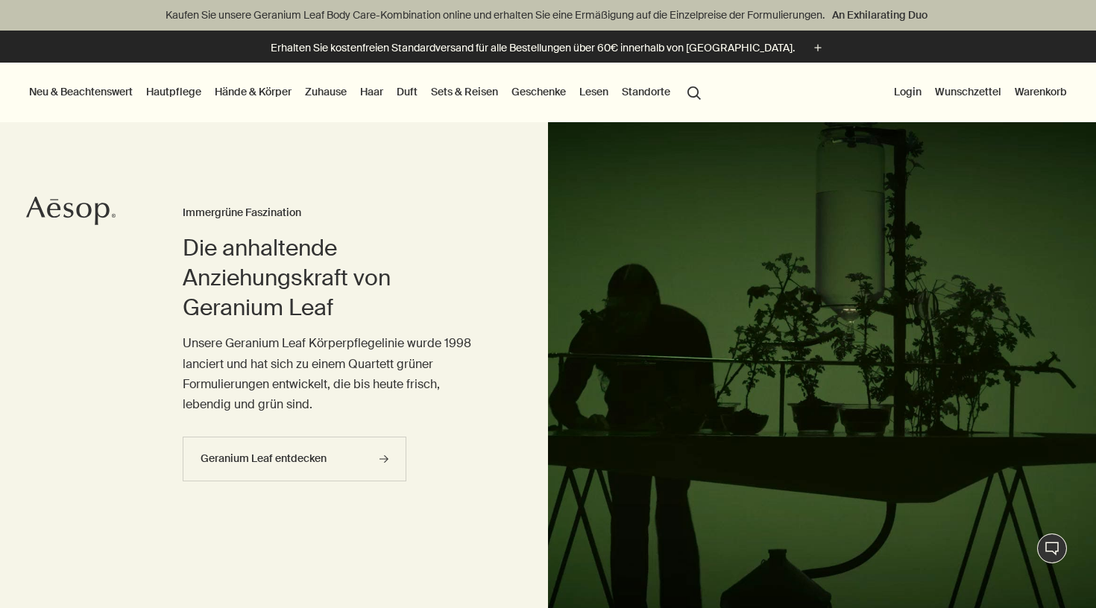
click at [194, 95] on link "Hautpflege" at bounding box center [173, 91] width 61 height 19
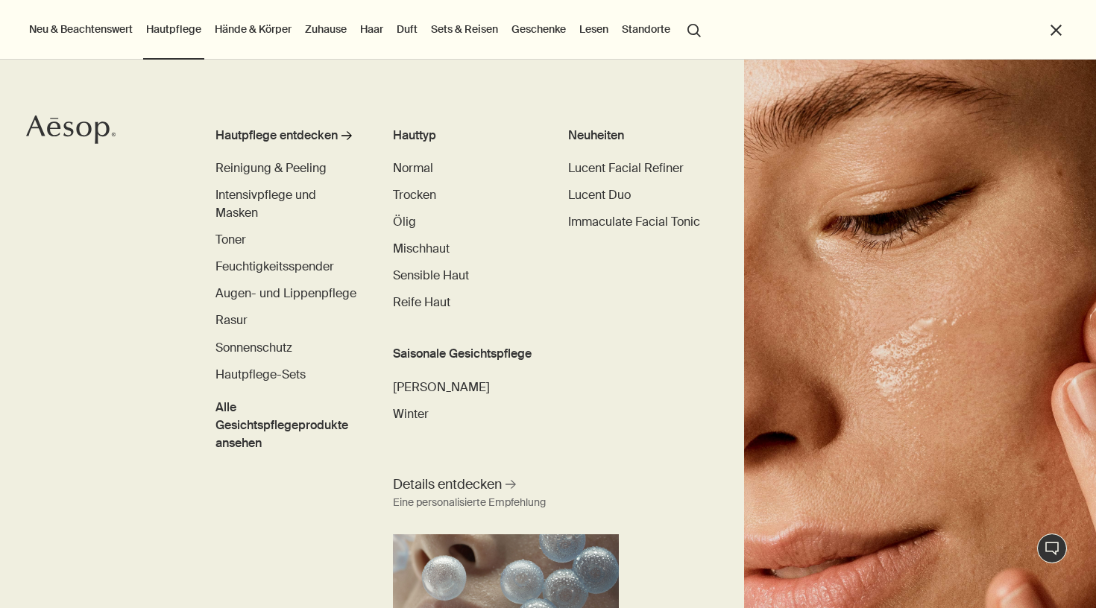
click at [254, 34] on link "Hände & Körper" at bounding box center [253, 28] width 83 height 19
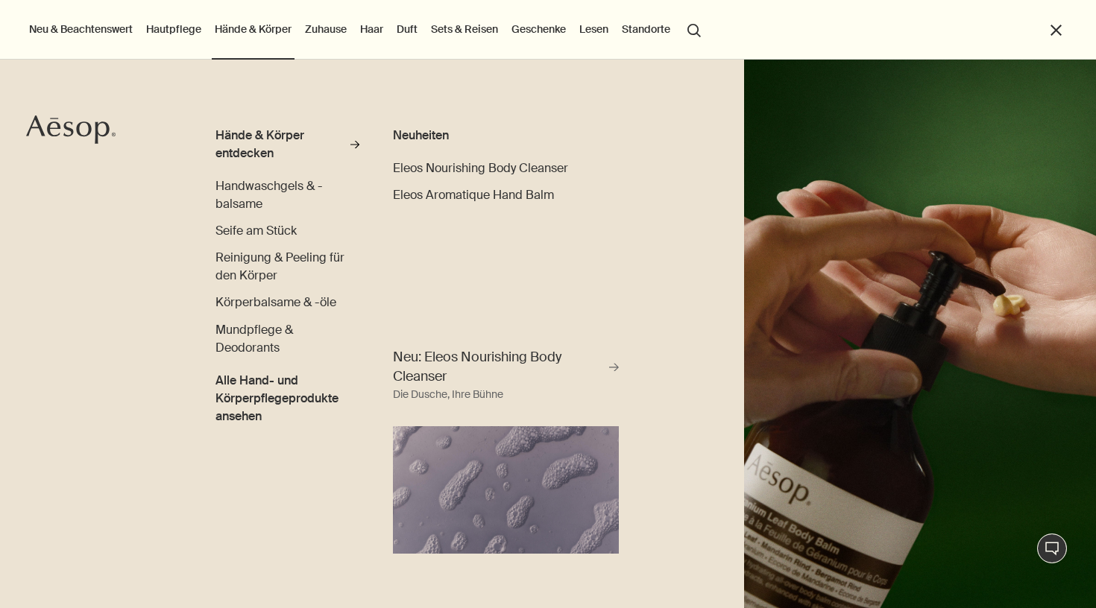
click at [376, 31] on link "Haar" at bounding box center [371, 28] width 29 height 19
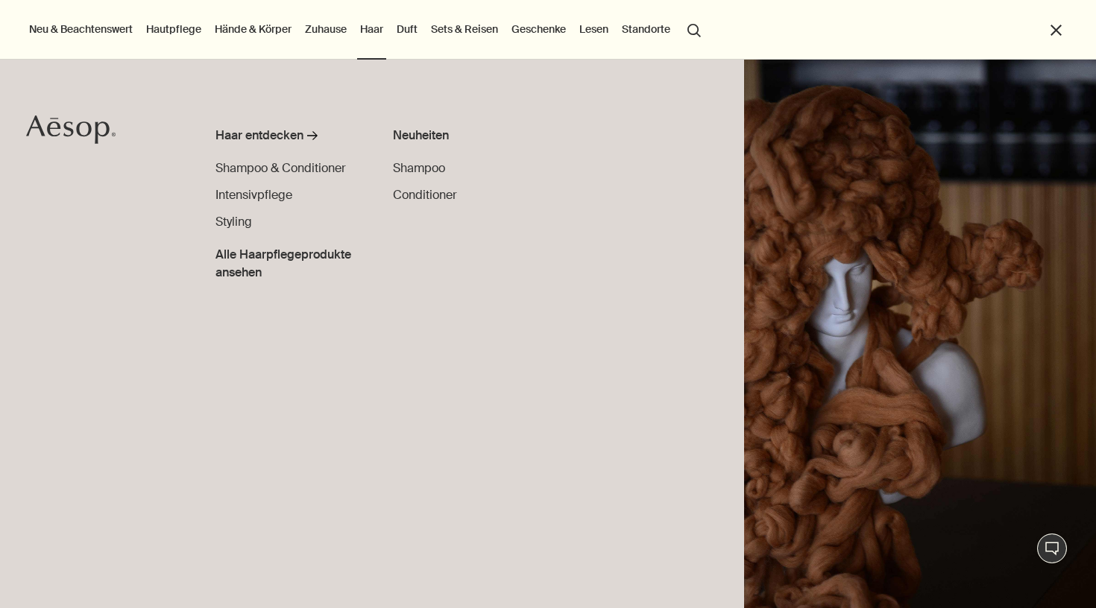
click at [315, 24] on link "Zuhause" at bounding box center [326, 28] width 48 height 19
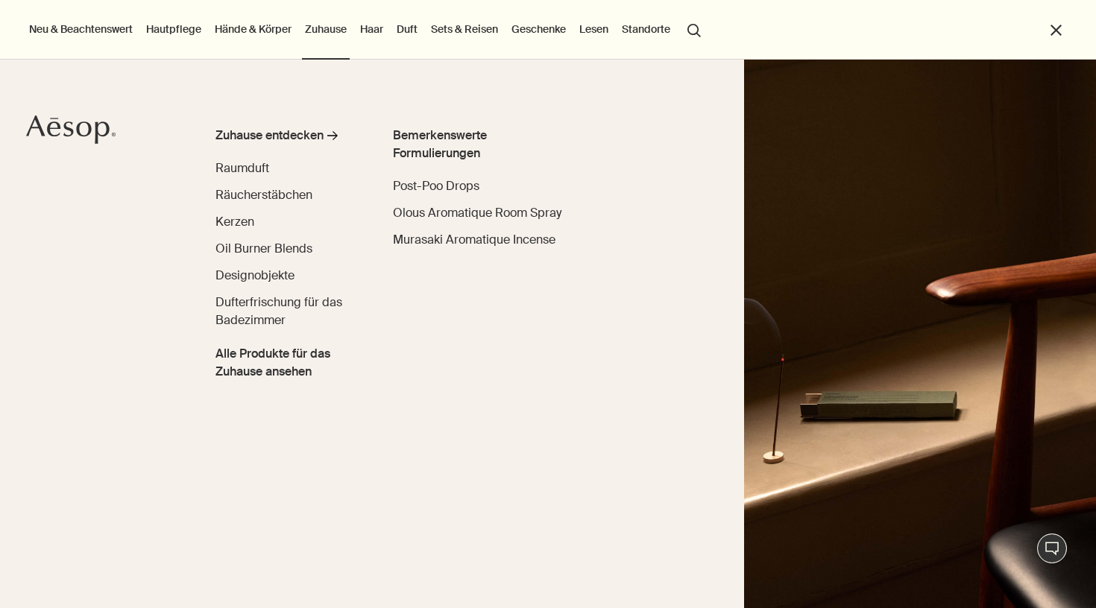
click at [267, 27] on link "Hände & Körper" at bounding box center [253, 28] width 83 height 19
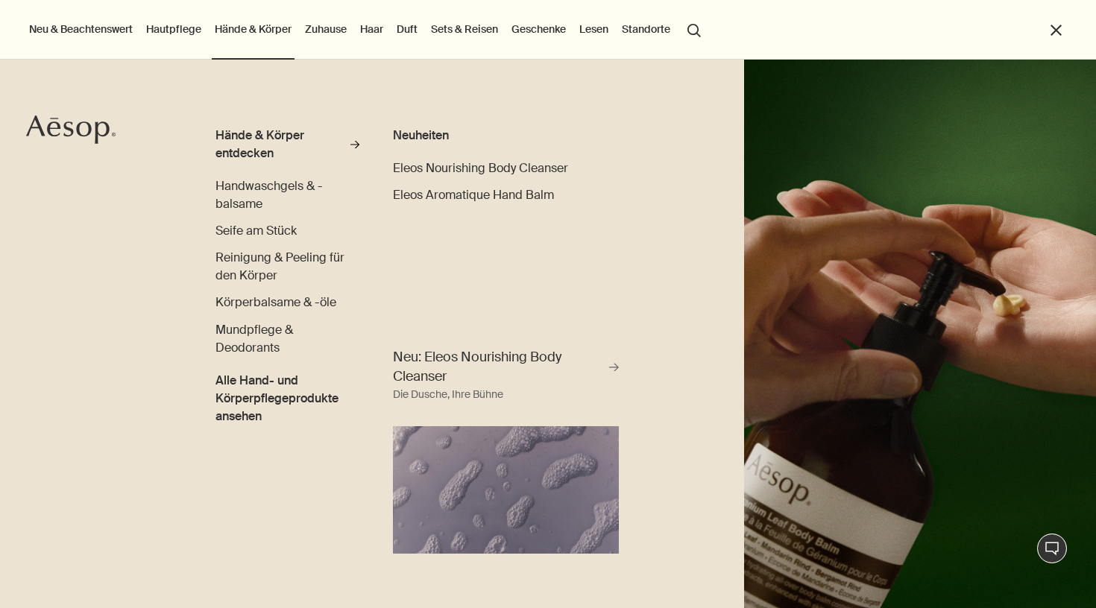
click at [192, 25] on link "Hautpflege" at bounding box center [173, 28] width 61 height 19
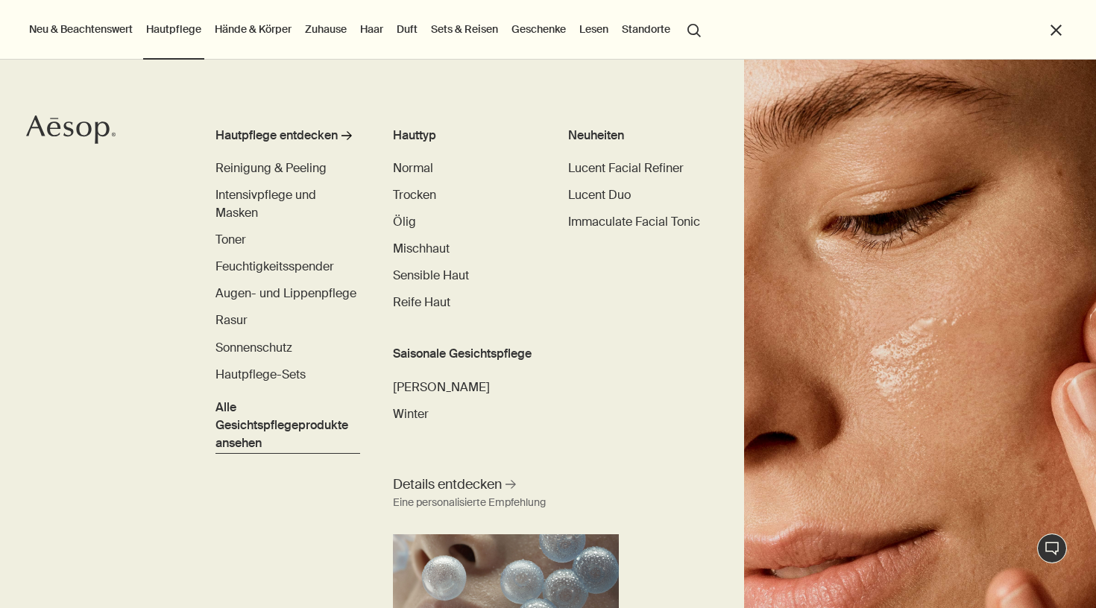
click at [286, 435] on span "Alle Gesichtspflegeprodukte ansehen" at bounding box center [288, 426] width 144 height 54
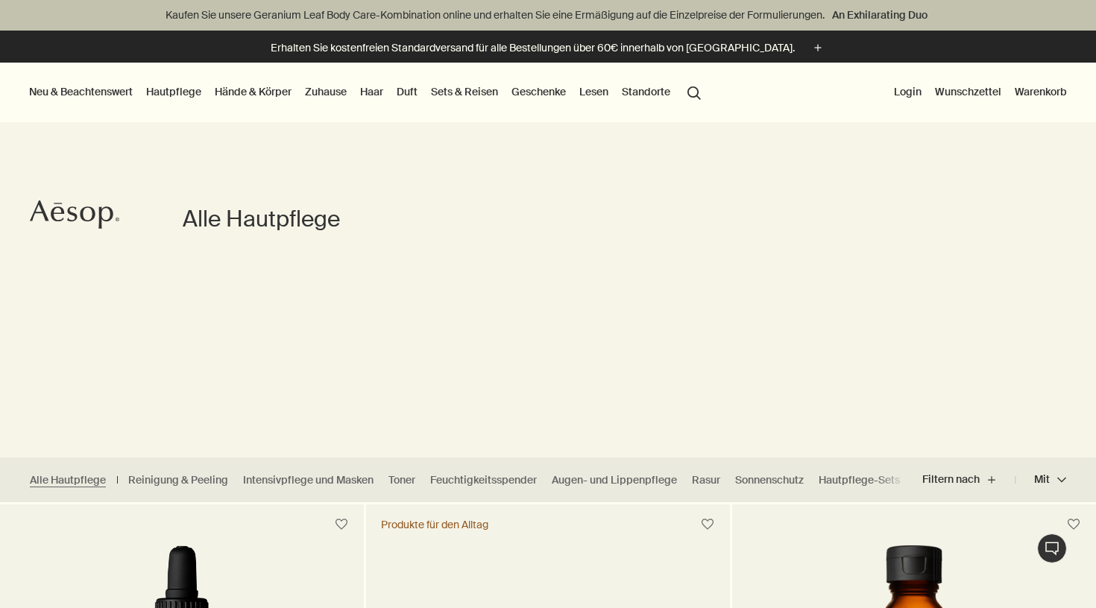
click at [173, 94] on link "Hautpflege" at bounding box center [173, 91] width 61 height 19
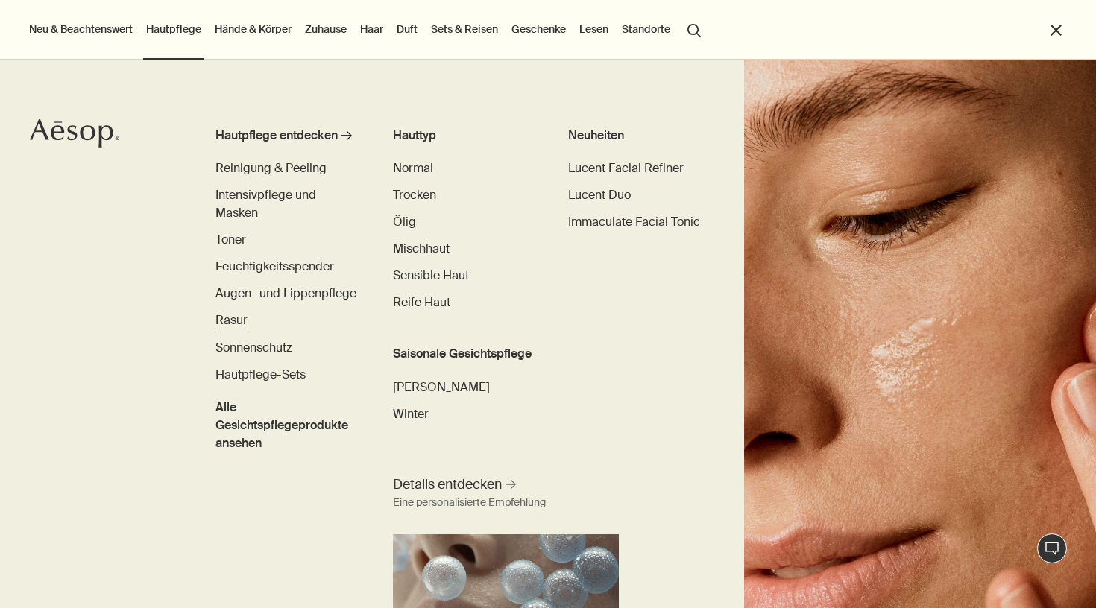
click at [240, 321] on span "Rasur" at bounding box center [232, 320] width 32 height 16
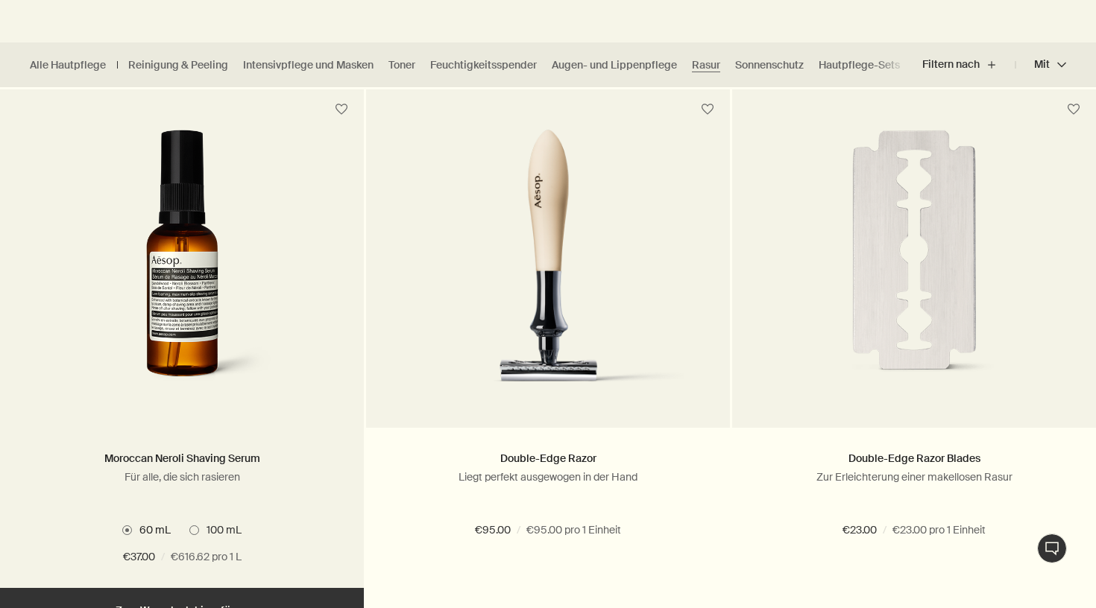
scroll to position [416, 0]
click at [199, 529] on span "100 mL" at bounding box center [220, 529] width 43 height 13
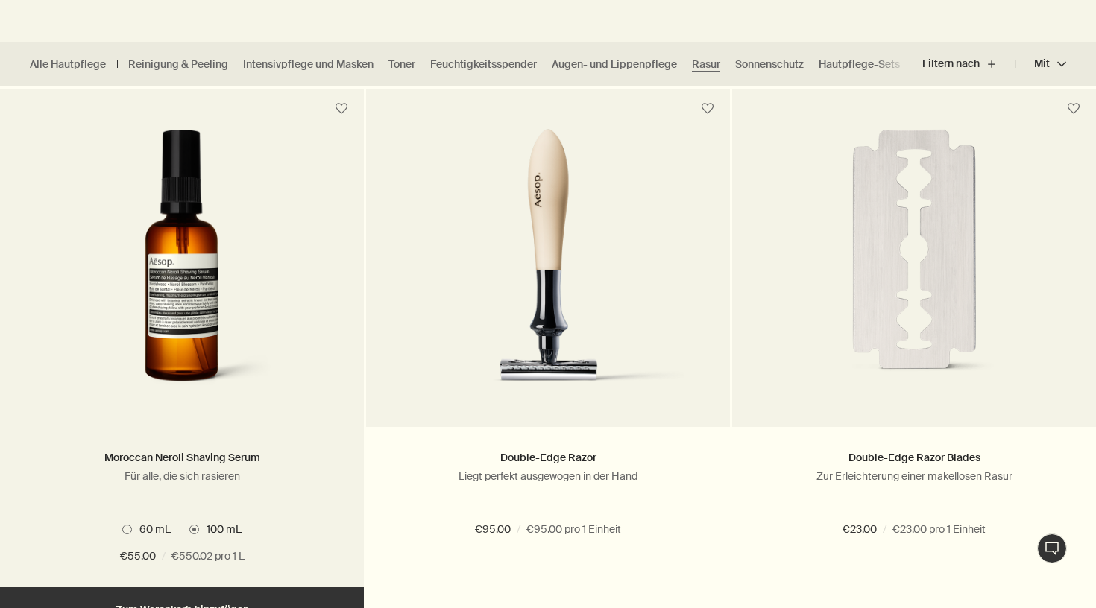
click at [151, 527] on span "60 mL" at bounding box center [151, 529] width 39 height 13
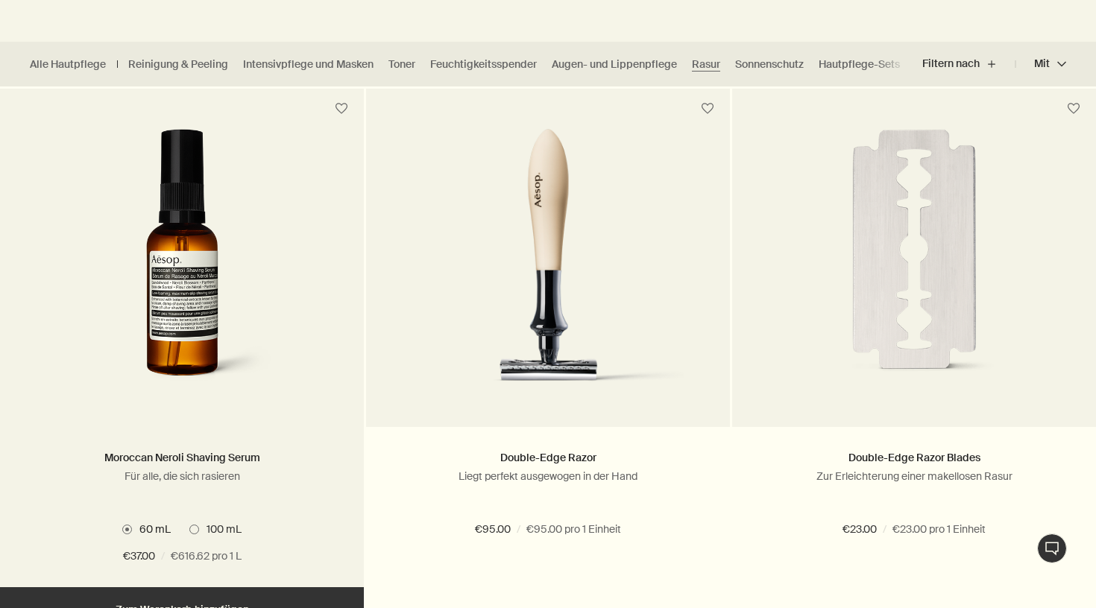
click at [213, 526] on span "100 mL" at bounding box center [220, 529] width 43 height 13
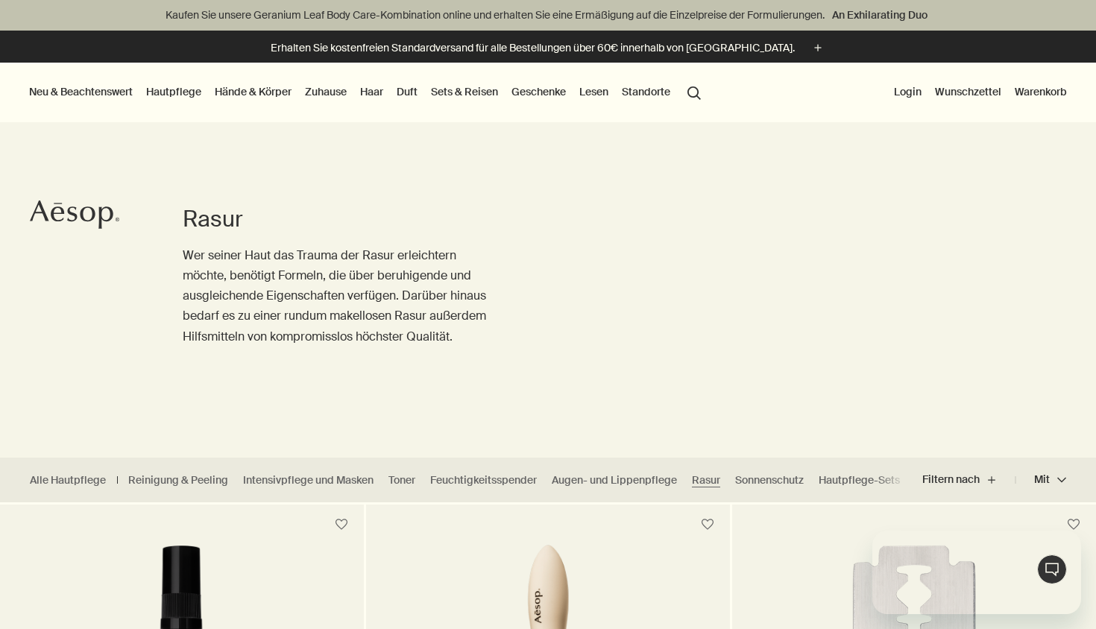
scroll to position [0, 0]
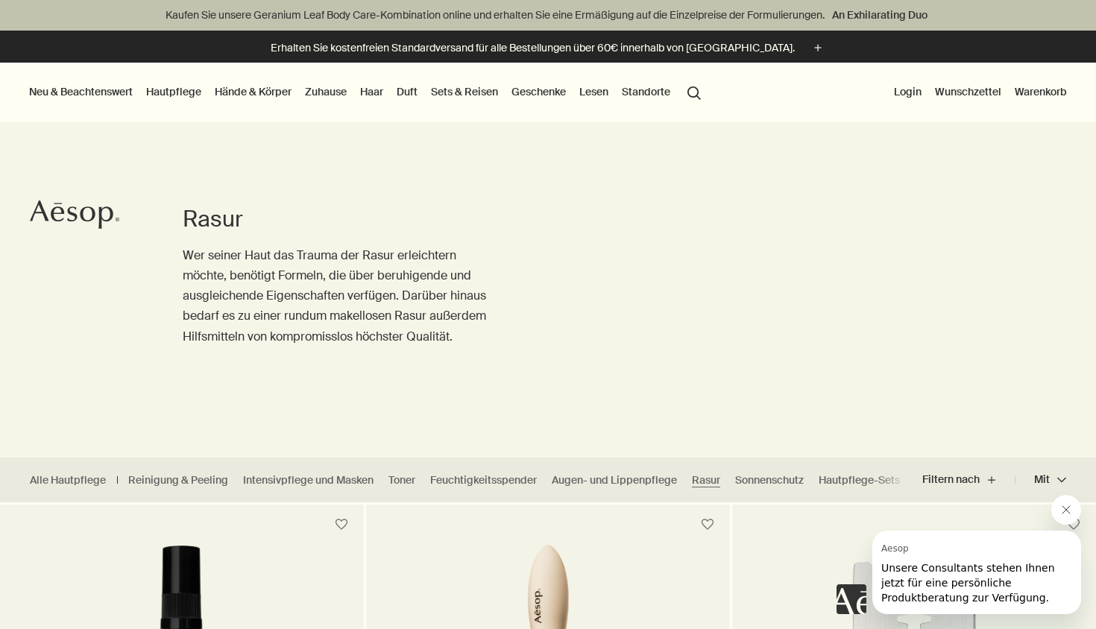
click at [1069, 508] on icon "Nachricht von Aesop schließen" at bounding box center [1066, 510] width 12 height 12
